Goal: Information Seeking & Learning: Find specific fact

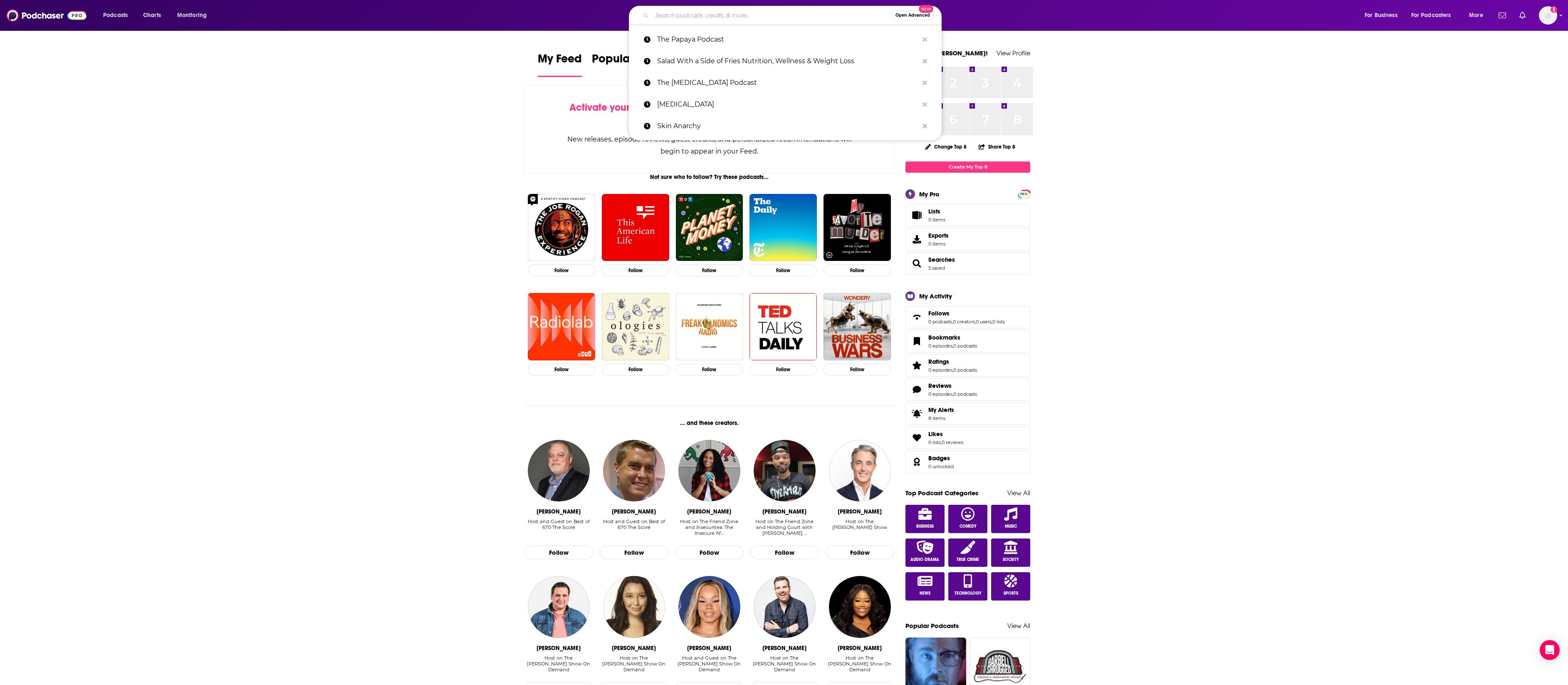
click at [654, 22] on input "Search podcasts, credits, & more..." at bounding box center [772, 15] width 240 height 13
paste input "Live Greatly podcast"
type input "Live Greatly podcast"
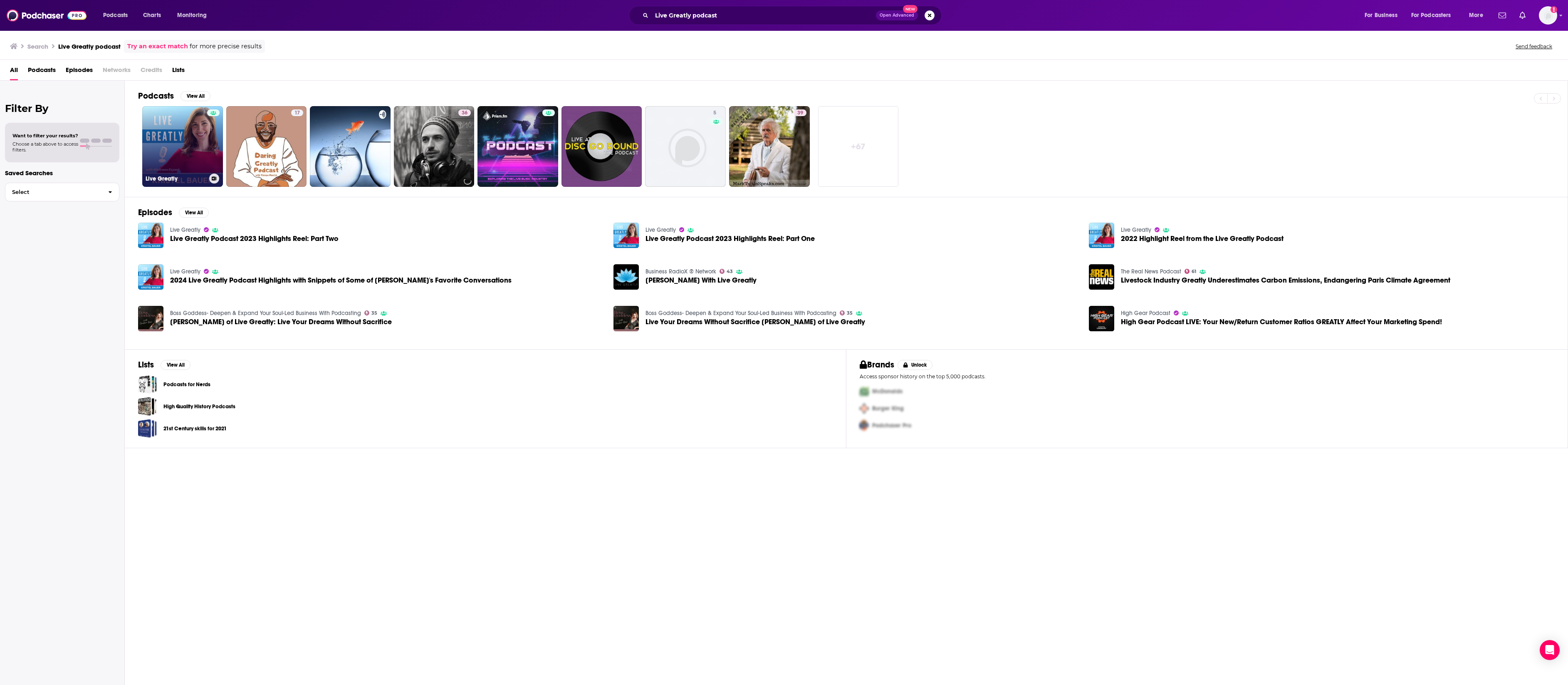
click at [204, 159] on link "Live Greatly" at bounding box center [183, 146] width 81 height 81
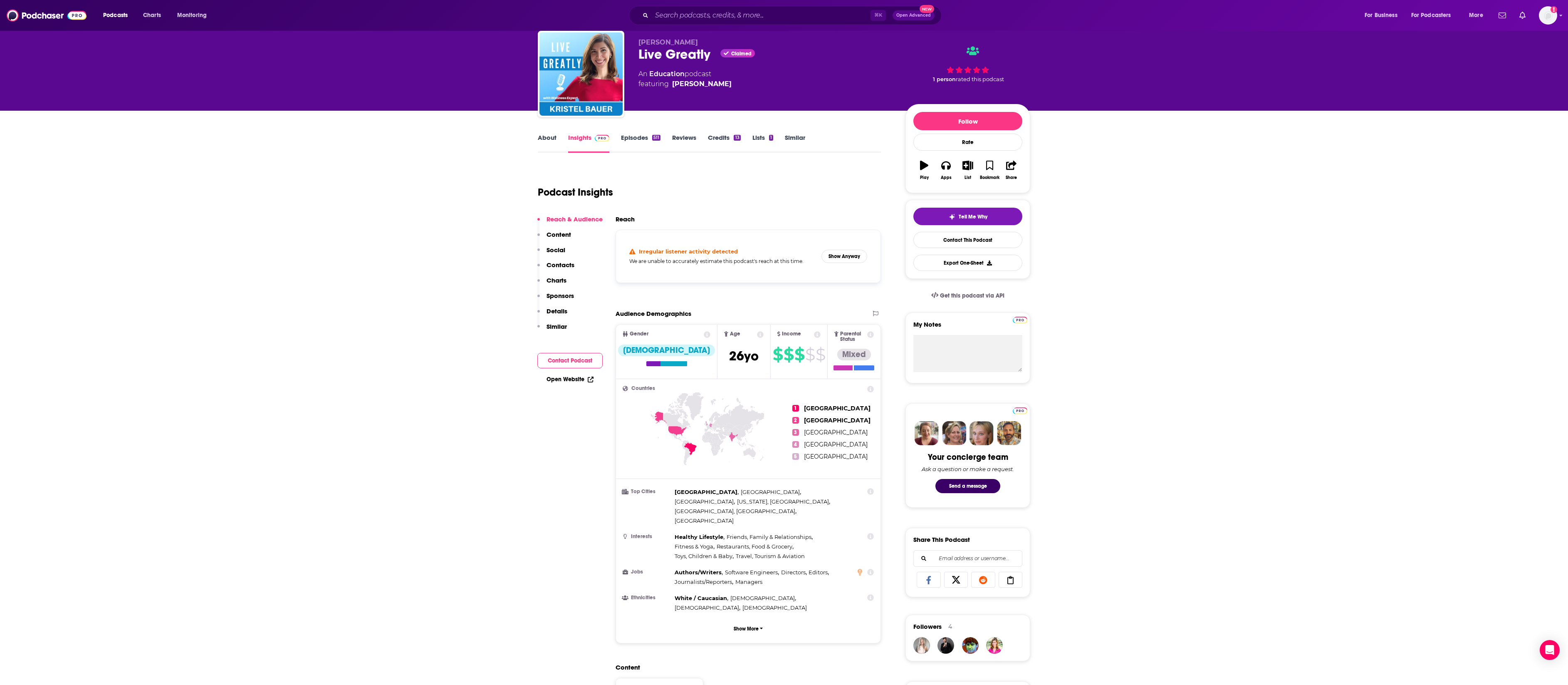
scroll to position [47, 0]
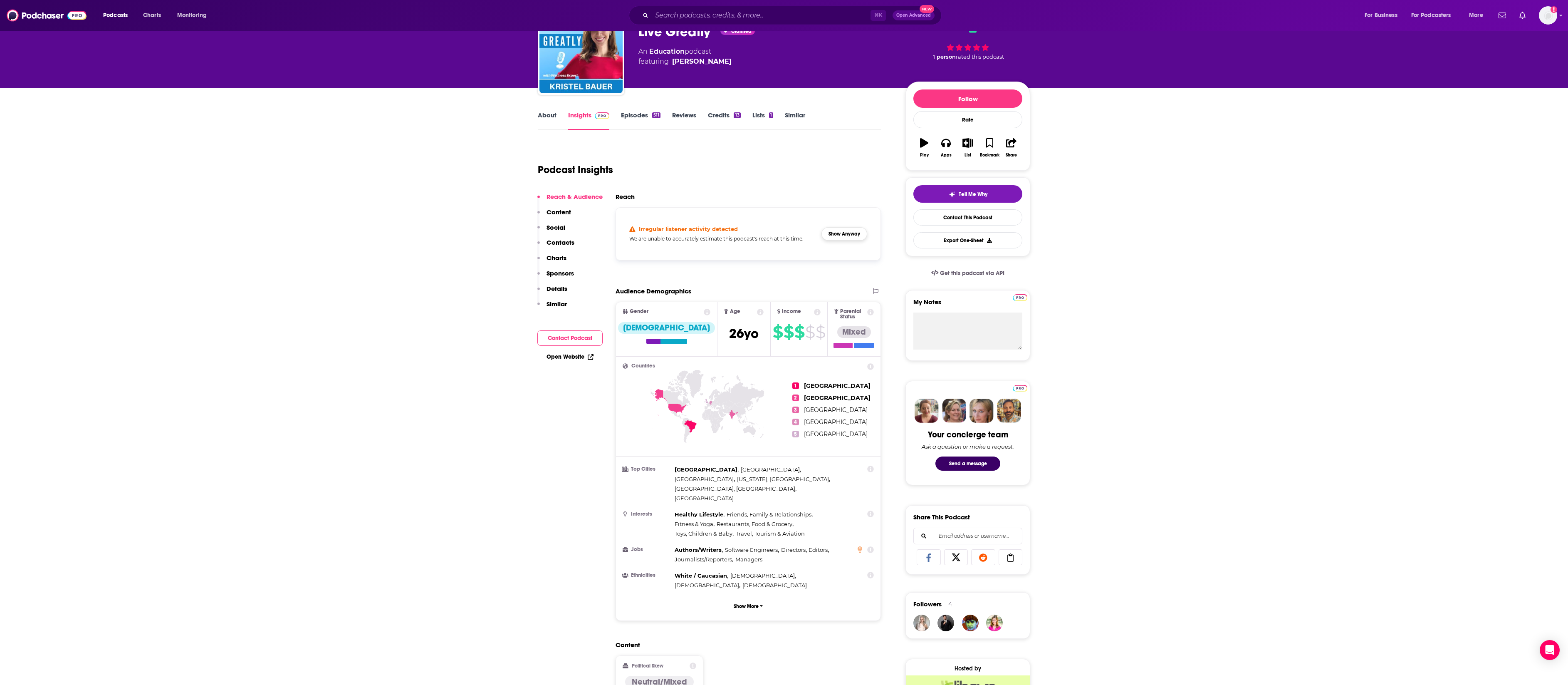
click at [848, 241] on button "Show Anyway" at bounding box center [844, 234] width 46 height 13
drag, startPoint x: 729, startPoint y: 279, endPoint x: 779, endPoint y: 278, distance: 50.0
click at [779, 253] on div "Total Monthly Listens 608k-907k" at bounding box center [749, 233] width 75 height 38
copy h3 "608k-907k"
